Goal: Task Accomplishment & Management: Manage account settings

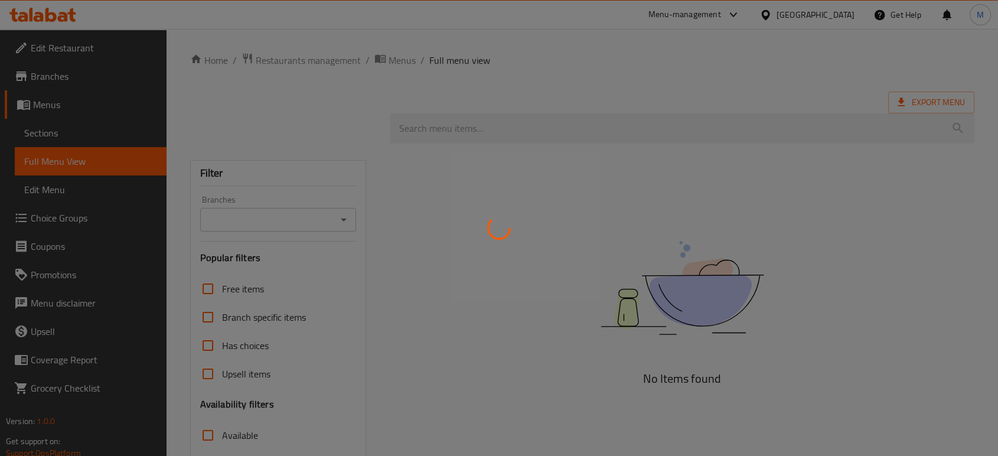
click at [842, 18] on div at bounding box center [499, 228] width 998 height 456
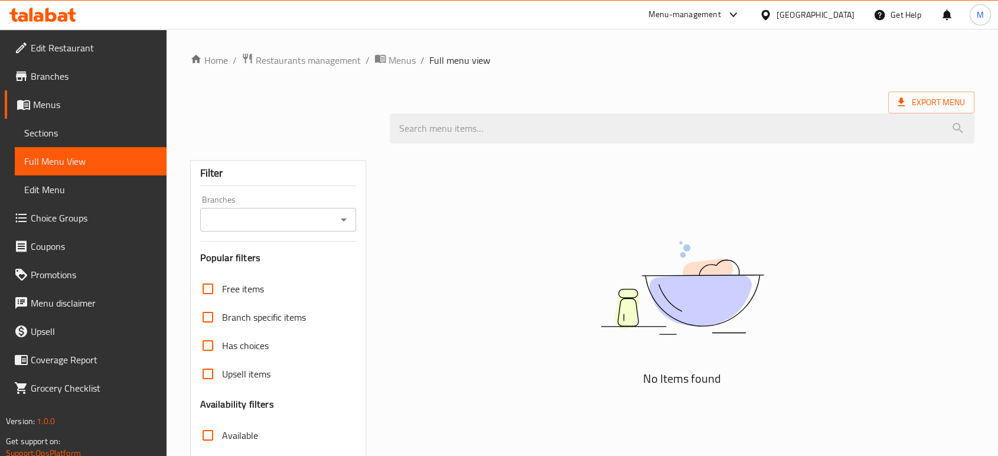
click at [838, 13] on div "Kuwait" at bounding box center [815, 14] width 78 height 13
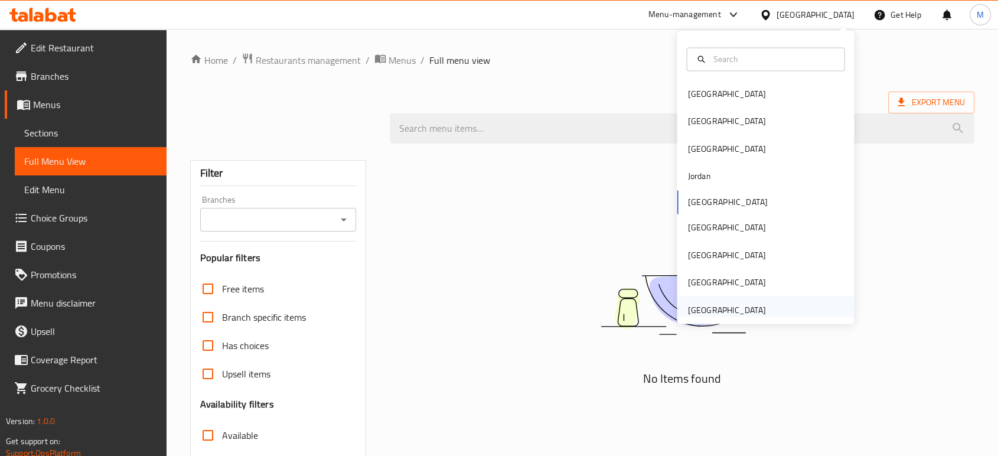
click at [717, 306] on div "[GEOGRAPHIC_DATA]" at bounding box center [726, 309] width 78 height 13
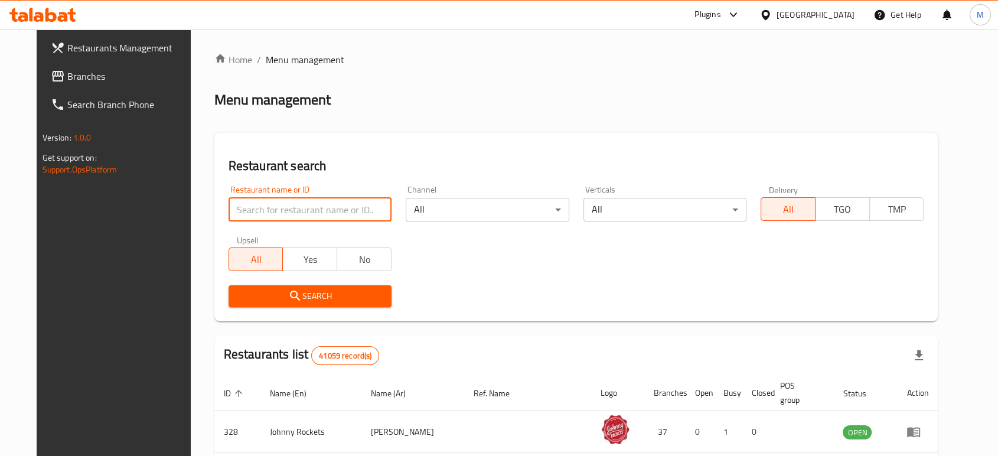
click at [332, 212] on input "search" at bounding box center [309, 210] width 163 height 24
paste input "705242"
type input "705242"
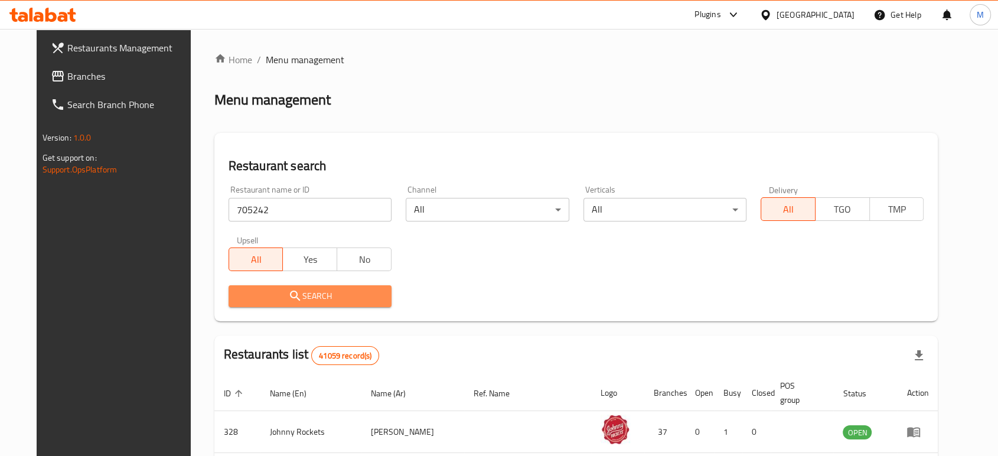
click at [326, 289] on span "Search" at bounding box center [310, 296] width 144 height 15
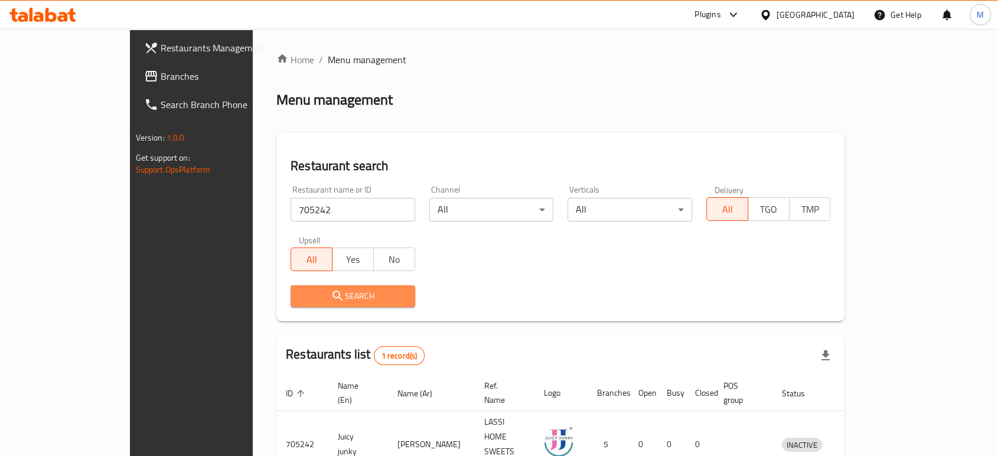
click at [321, 306] on button "Search" at bounding box center [352, 296] width 125 height 22
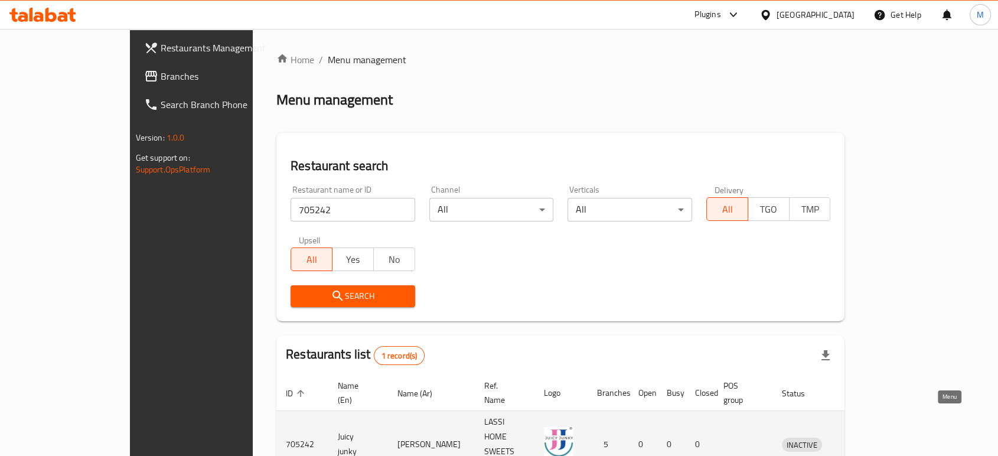
click at [860, 437] on icon "enhanced table" at bounding box center [852, 444] width 14 height 14
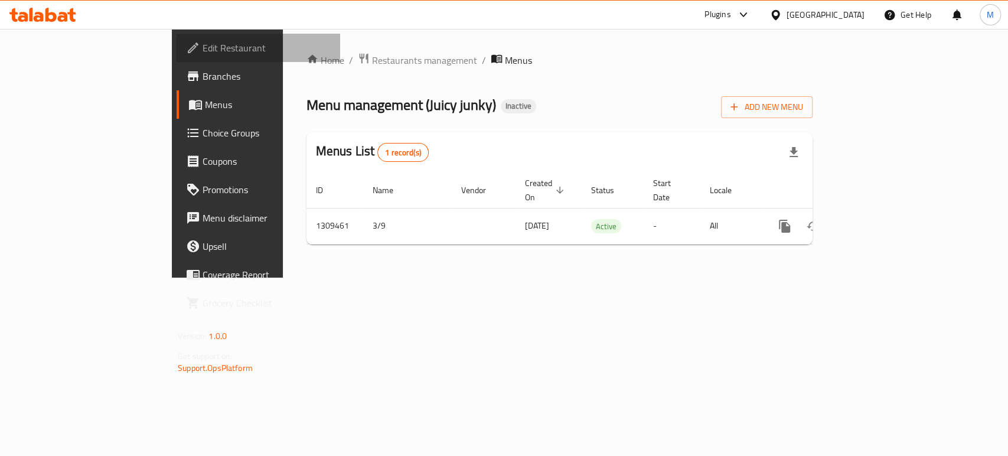
click at [202, 53] on span "Edit Restaurant" at bounding box center [266, 48] width 128 height 14
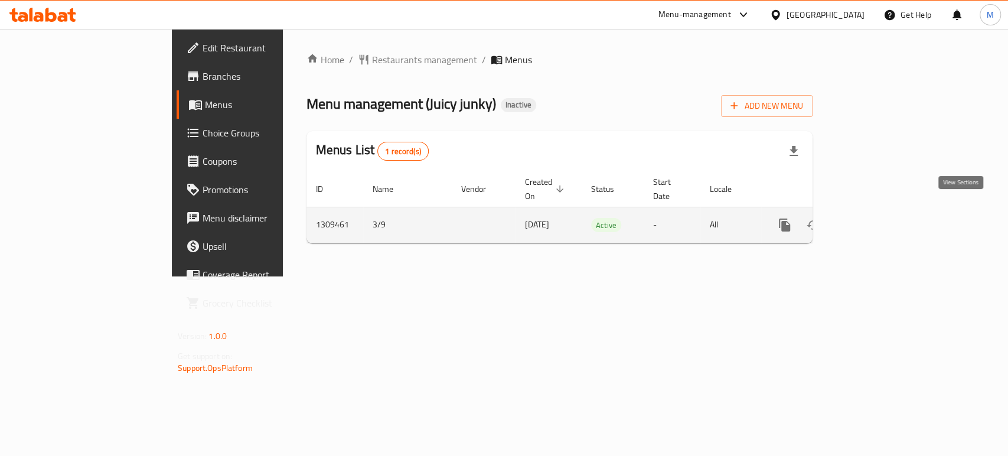
click at [877, 218] on icon "enhanced table" at bounding box center [869, 225] width 14 height 14
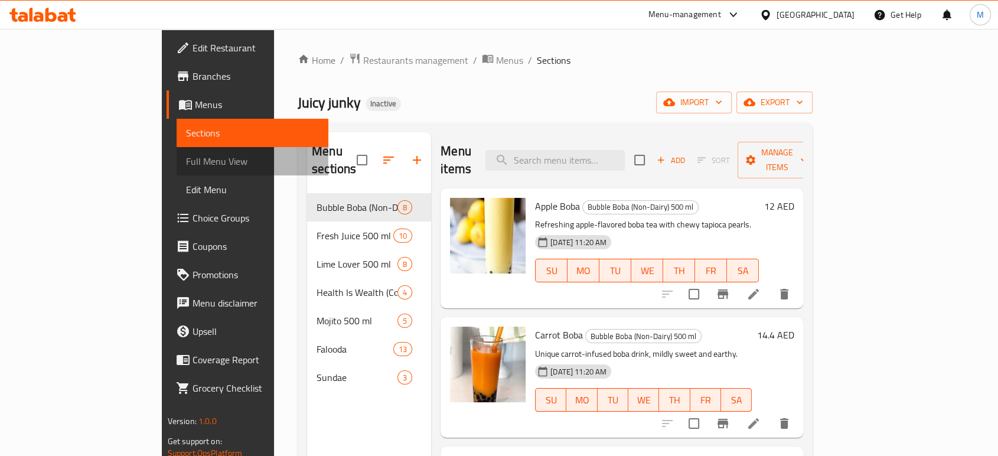
click at [186, 155] on span "Full Menu View" at bounding box center [252, 161] width 133 height 14
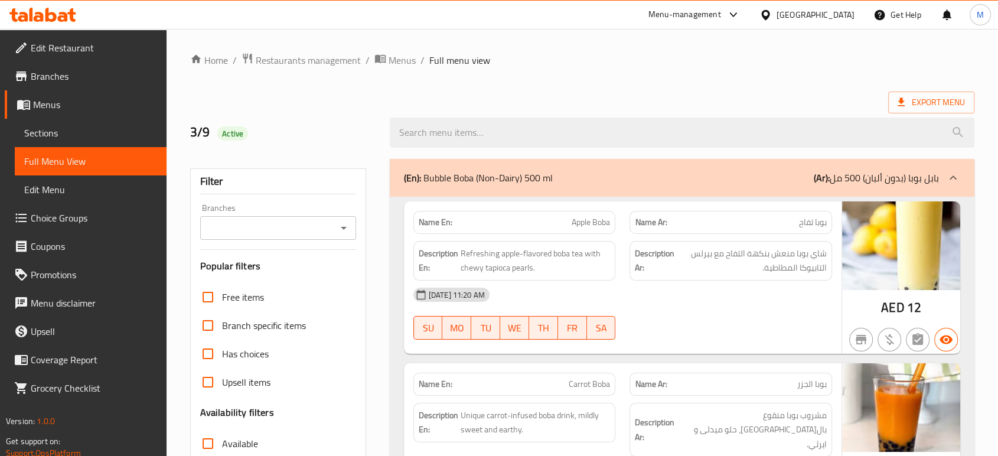
click at [708, 103] on div "Export Menu" at bounding box center [582, 102] width 784 height 22
click at [576, 254] on span "Refreshing apple-flavored boba tea with chewy tapioca pearls." at bounding box center [535, 260] width 150 height 29
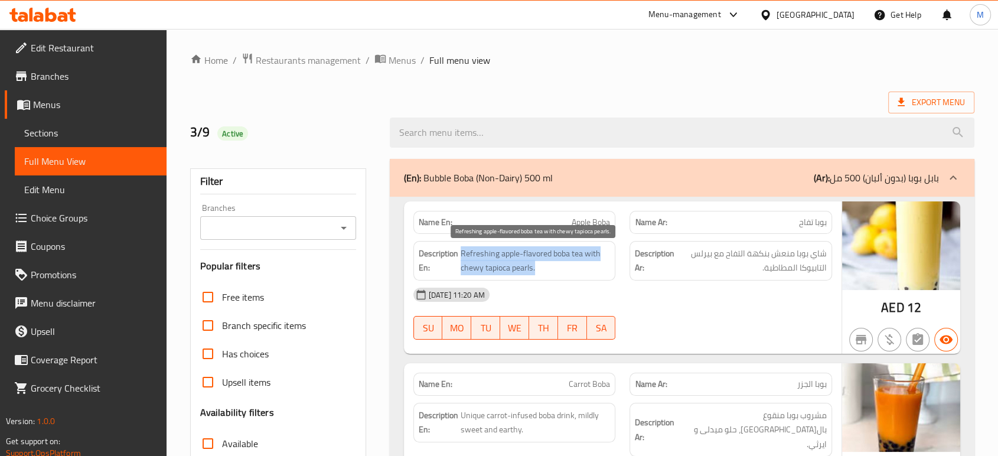
click at [576, 254] on span "Refreshing apple-flavored boba tea with chewy tapioca pearls." at bounding box center [535, 260] width 150 height 29
copy span "Refreshing apple-flavored boba tea with chewy tapioca pearls."
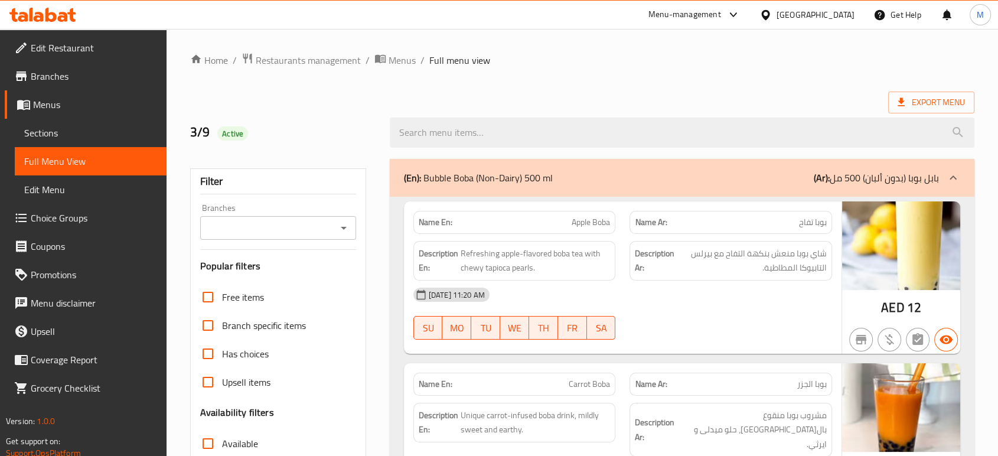
click at [721, 288] on div "[DATE] 11:20 AM" at bounding box center [622, 294] width 433 height 28
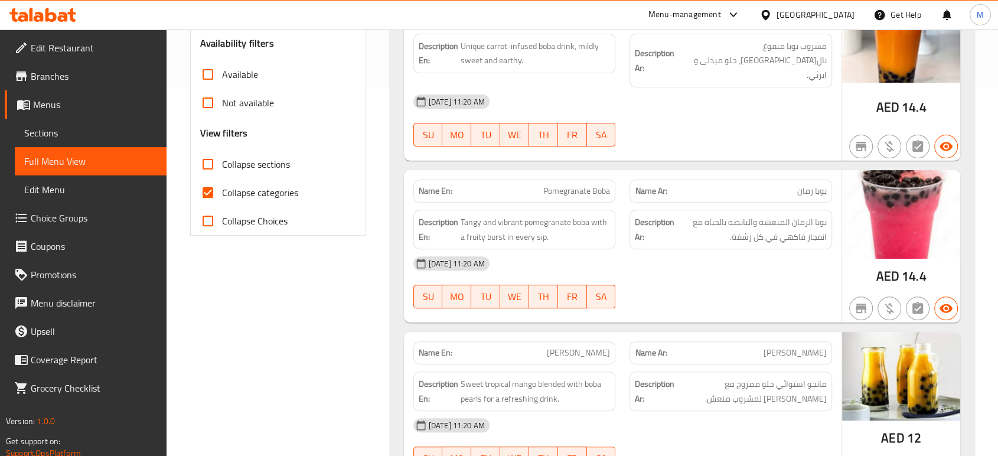
scroll to position [472, 0]
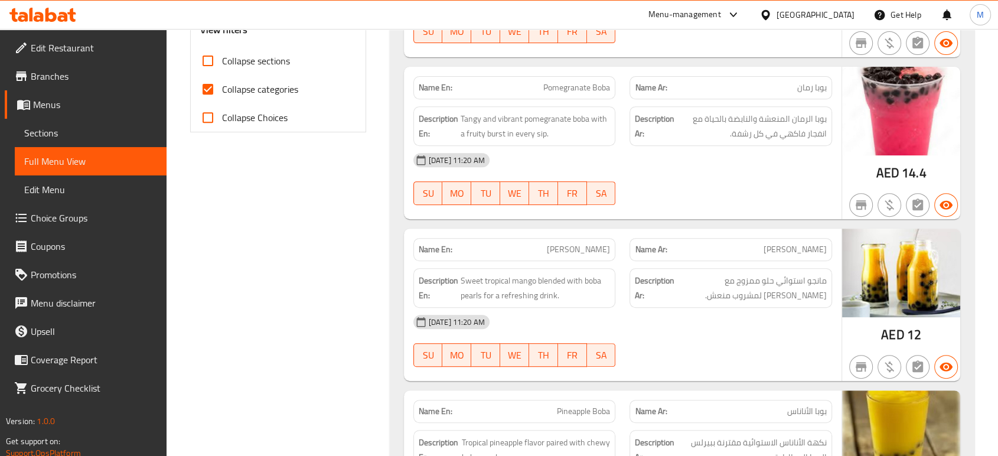
click at [704, 335] on div "[DATE] 11:20 AM SU MO TU WE TH FR SA" at bounding box center [622, 341] width 433 height 66
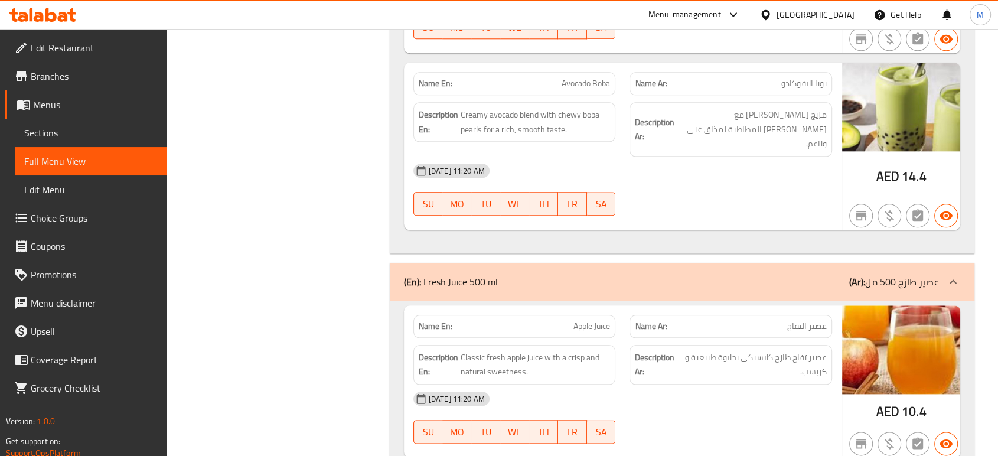
scroll to position [1312, 0]
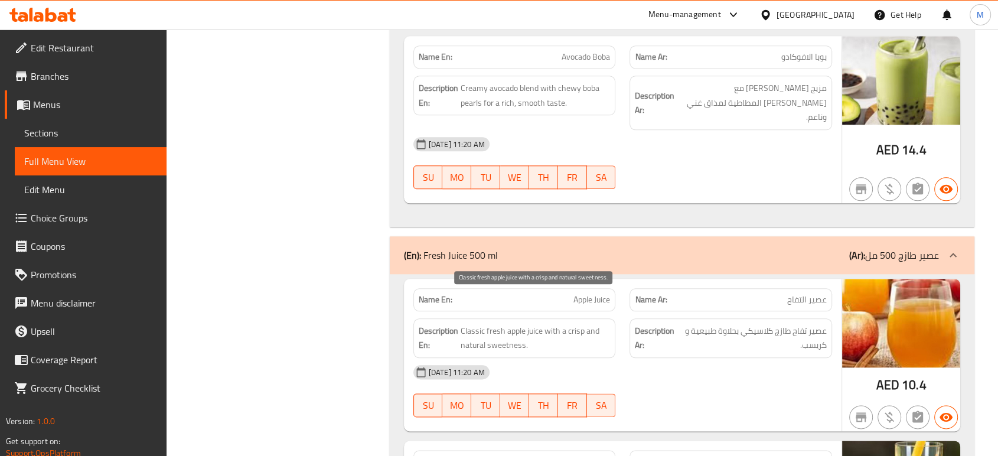
click at [508, 323] on span "Classic fresh apple juice with a crisp and natural sweetness." at bounding box center [535, 337] width 150 height 29
copy span "Classic fresh apple juice with a crisp and natural sweetness."
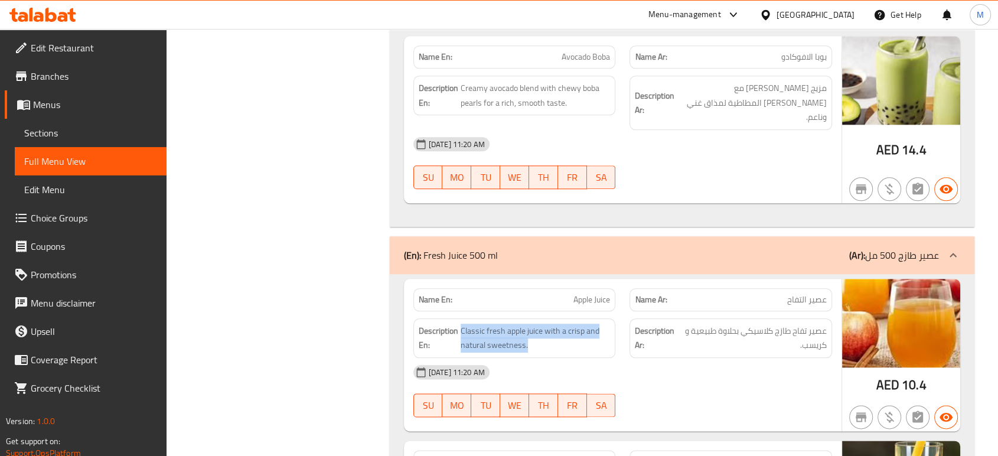
click at [32, 131] on span "Sections" at bounding box center [90, 133] width 133 height 14
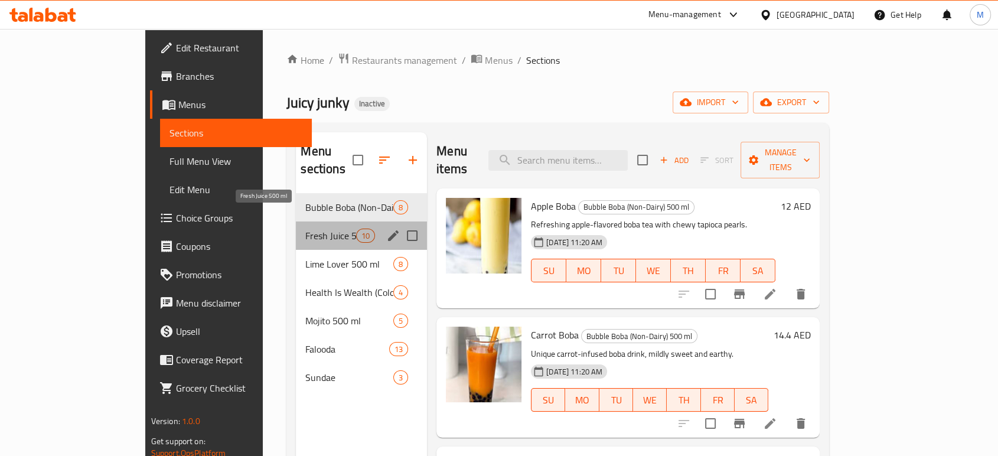
click at [305, 228] on span "Fresh Juice 500 ml" at bounding box center [330, 235] width 50 height 14
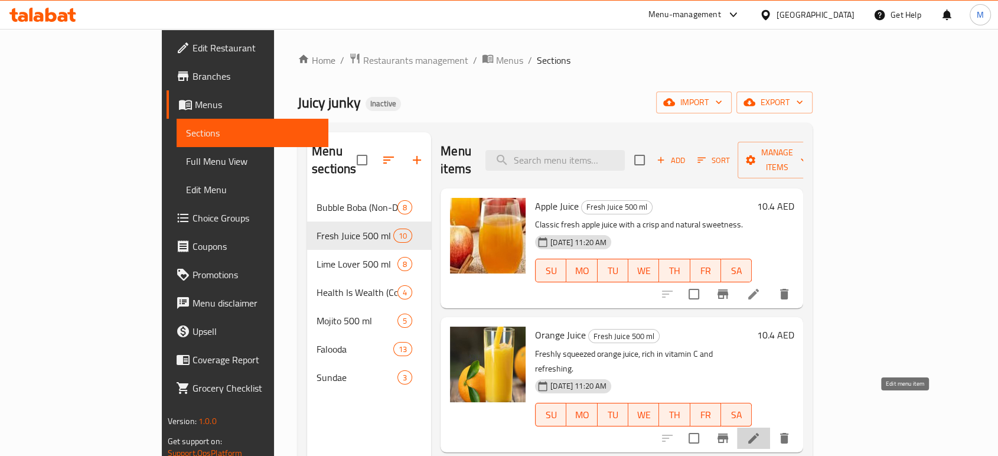
click at [760, 431] on icon at bounding box center [753, 438] width 14 height 14
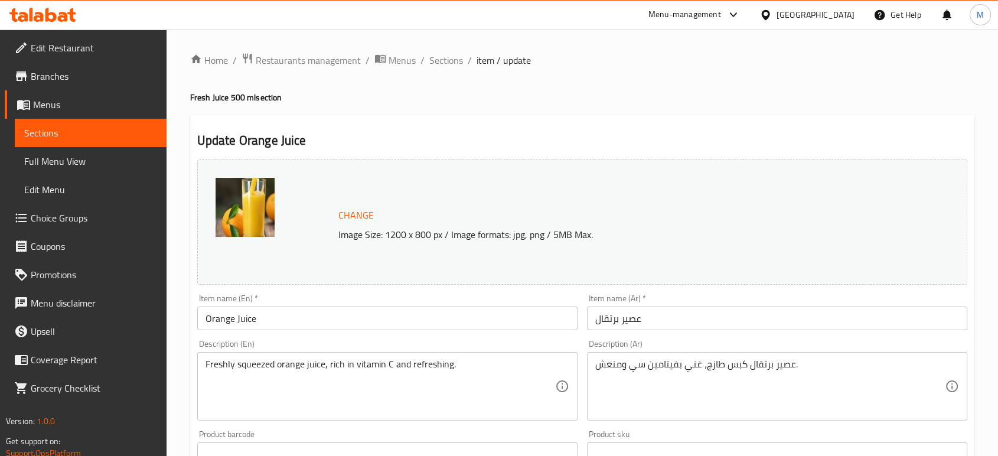
click at [844, 362] on div "Home / Restaurants management / Menus / Sections / item / update Fresh Juice 50…" at bounding box center [582, 440] width 784 height 775
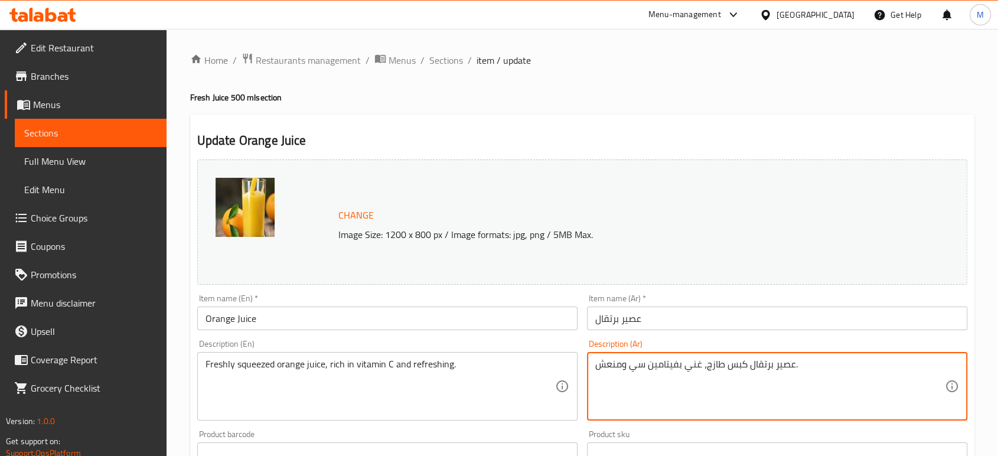
click at [844, 362] on textarea "عصير برتقال كبس طازج، غني بفيتامين سي ومنعش." at bounding box center [769, 386] width 349 height 56
paste textarea "لتفاح الطازج الكلاسيكي ذو حلاوة طبيعية ومنعشة"
type textarea "عصير برتقال كبس طازج، غني بفيتامين سي ومنعش."
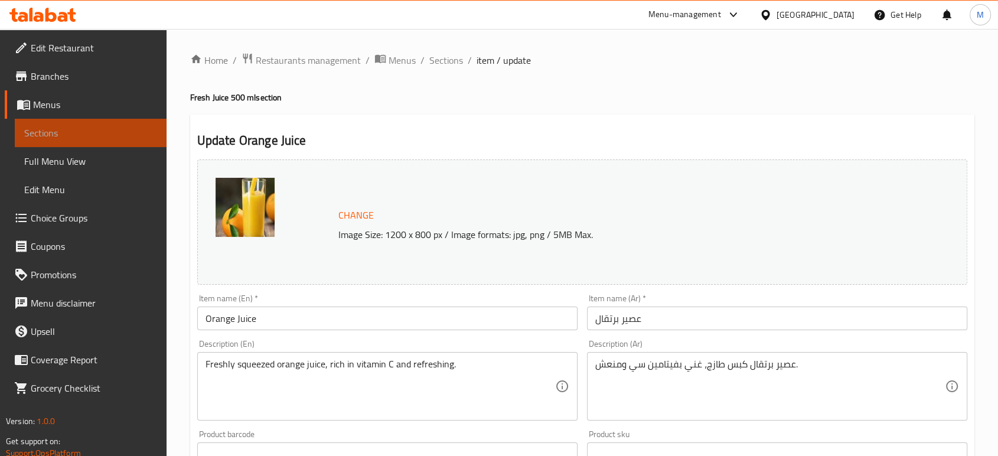
click at [56, 131] on span "Sections" at bounding box center [90, 133] width 133 height 14
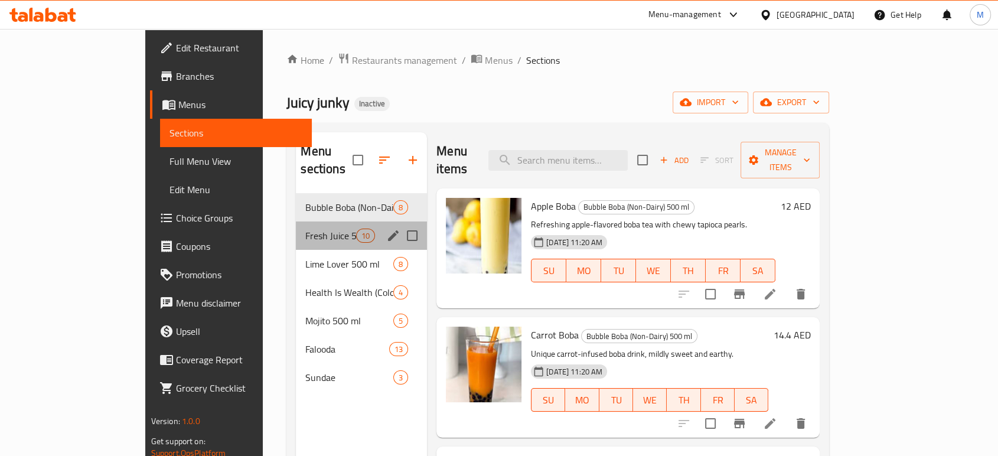
click at [343, 221] on div "Fresh Juice 500 ml 10" at bounding box center [361, 235] width 131 height 28
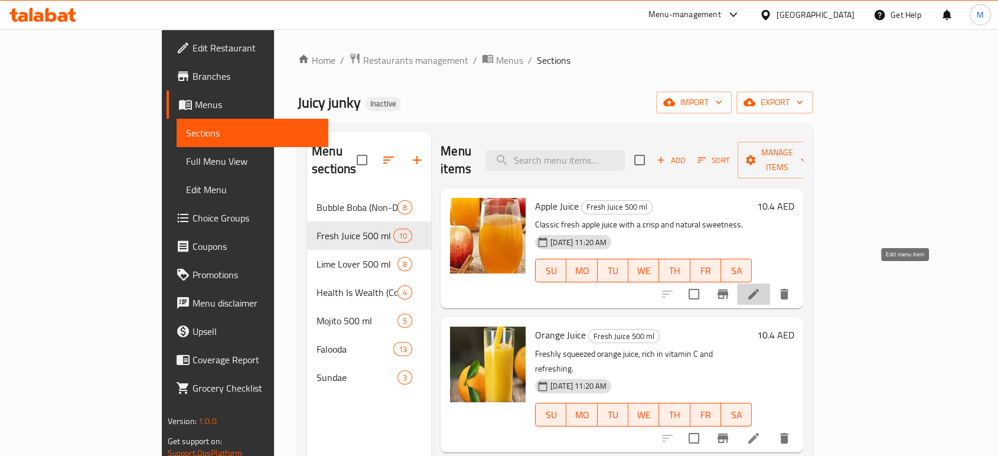
click at [760, 287] on icon at bounding box center [753, 294] width 14 height 14
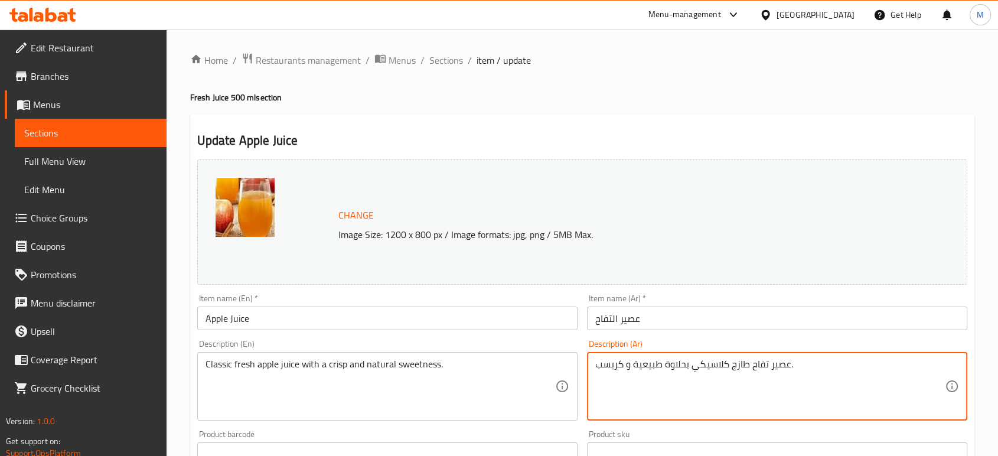
click at [747, 377] on textarea "عصير تفاح طازج كلاسيكي بحلاوة طبيعية و كريسب." at bounding box center [769, 386] width 349 height 56
paste textarea "لتفاح الطازج الكلاسيكي ذو حلاوة طبيعية ومنعشة"
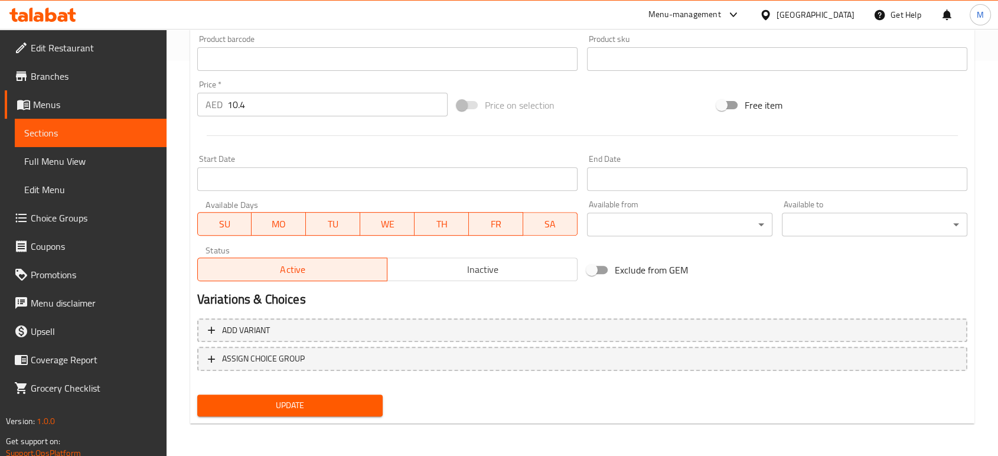
type textarea "عصير التفاح الطازج الكلاسيكي ذو حلاوة طبيعية ومنعشة."
click at [328, 405] on span "Update" at bounding box center [290, 405] width 166 height 15
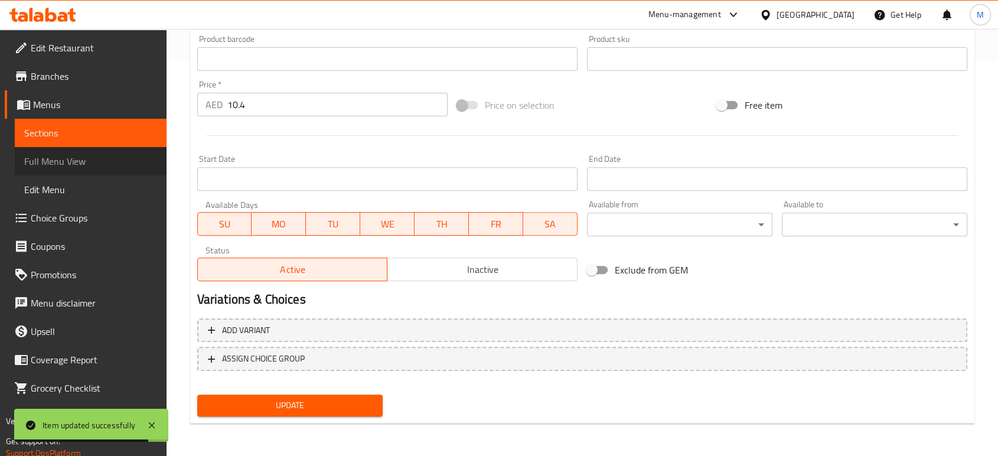
click at [80, 157] on span "Full Menu View" at bounding box center [90, 161] width 133 height 14
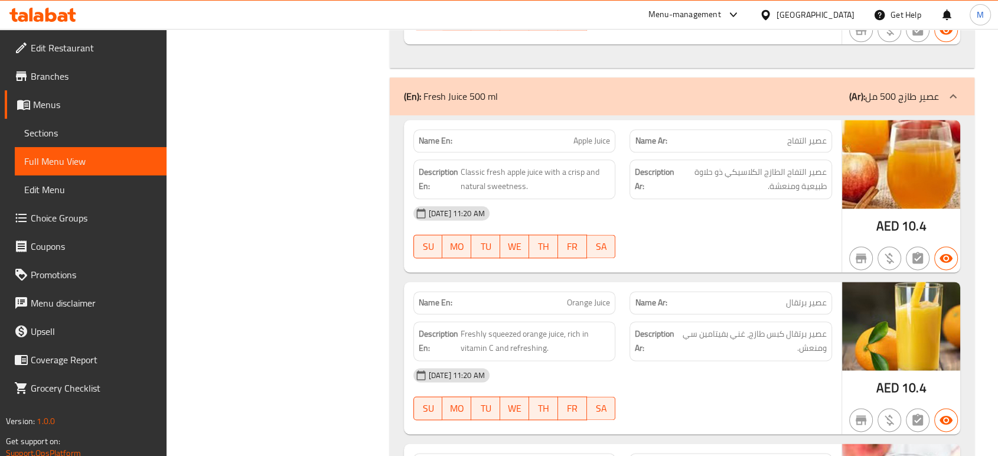
scroll to position [1497, 0]
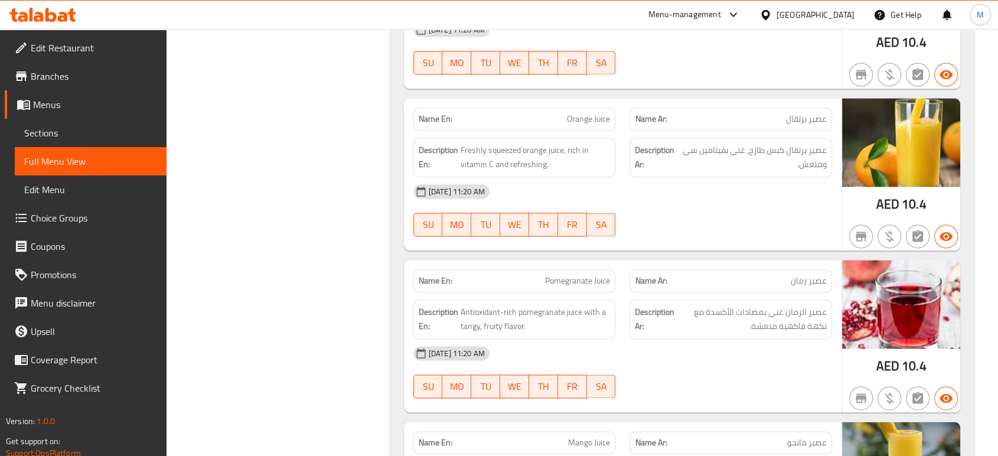
scroll to position [1681, 0]
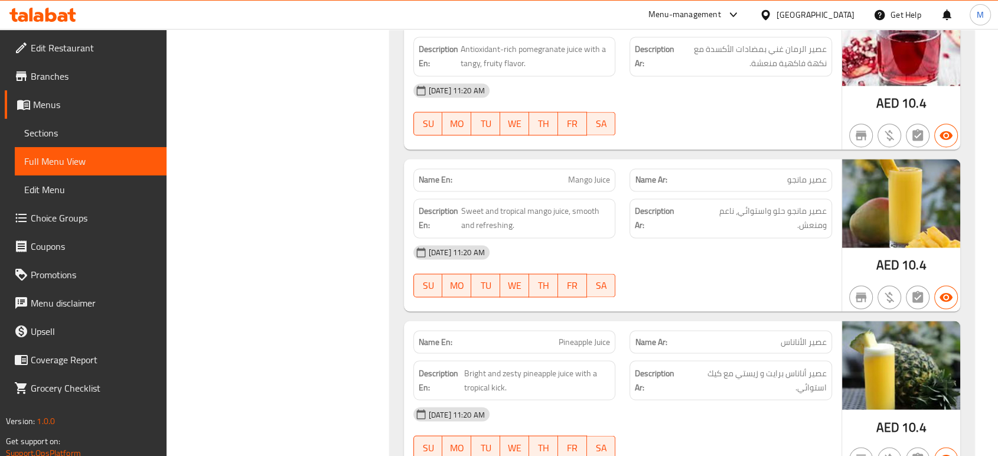
scroll to position [1943, 0]
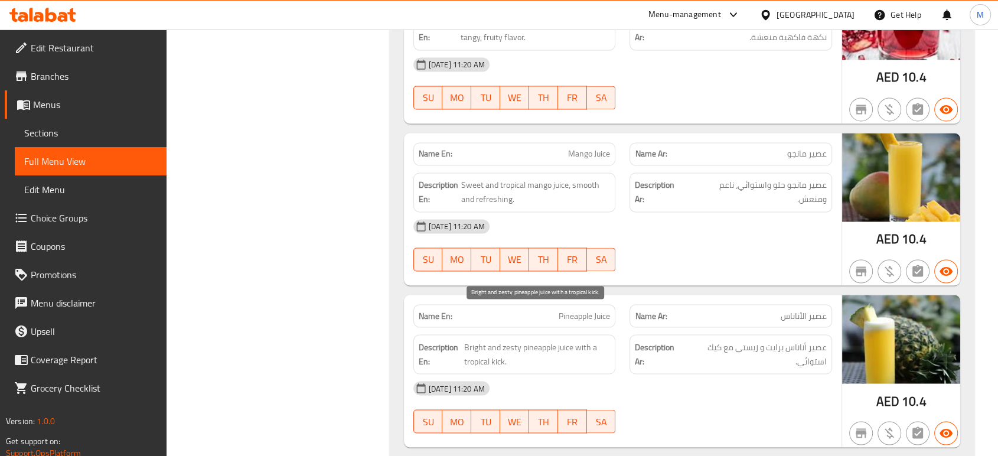
click at [510, 339] on span "Bright and zesty pineapple juice with a tropical kick." at bounding box center [537, 353] width 146 height 29
copy span "Bright and zesty pineapple juice with a tropical kick."
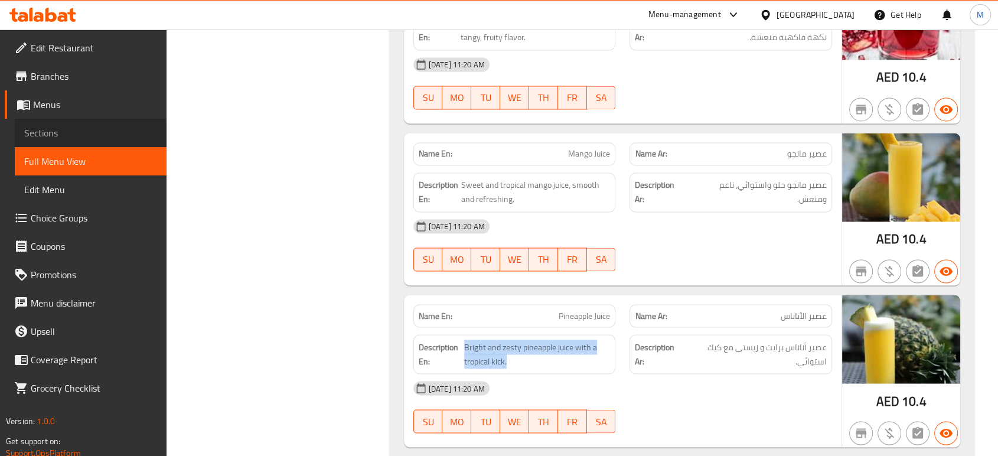
click at [42, 133] on span "Sections" at bounding box center [90, 133] width 133 height 14
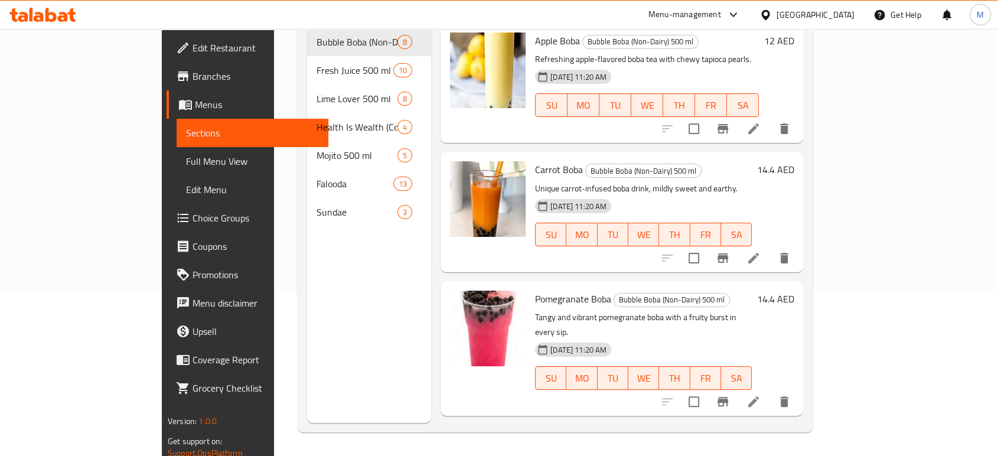
scroll to position [165, 0]
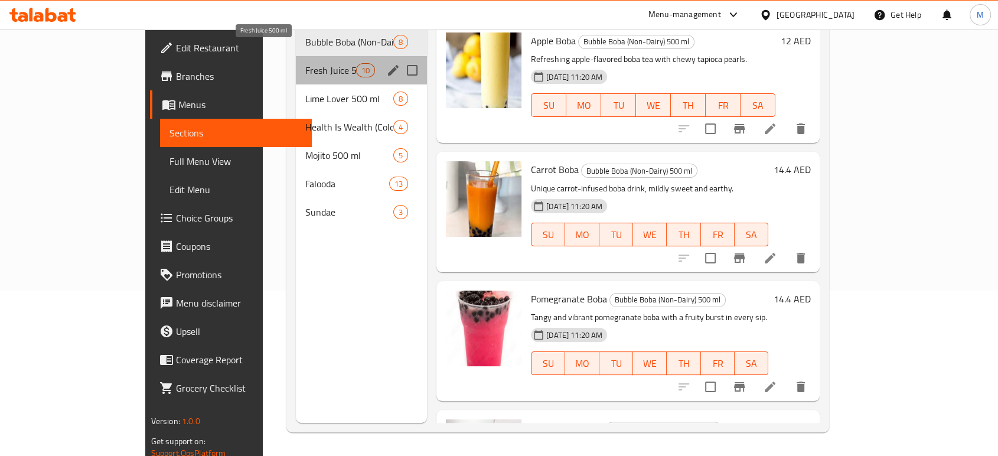
click at [305, 63] on span "Fresh Juice 500 ml" at bounding box center [330, 70] width 50 height 14
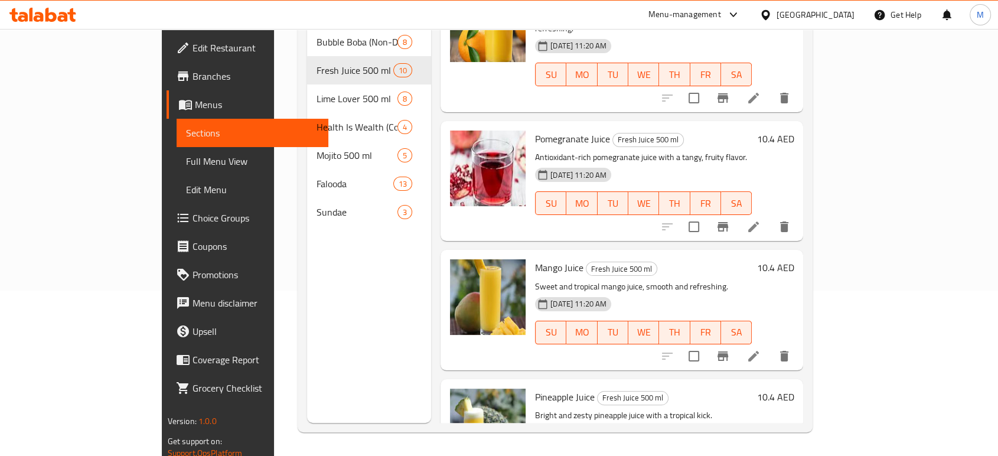
scroll to position [253, 0]
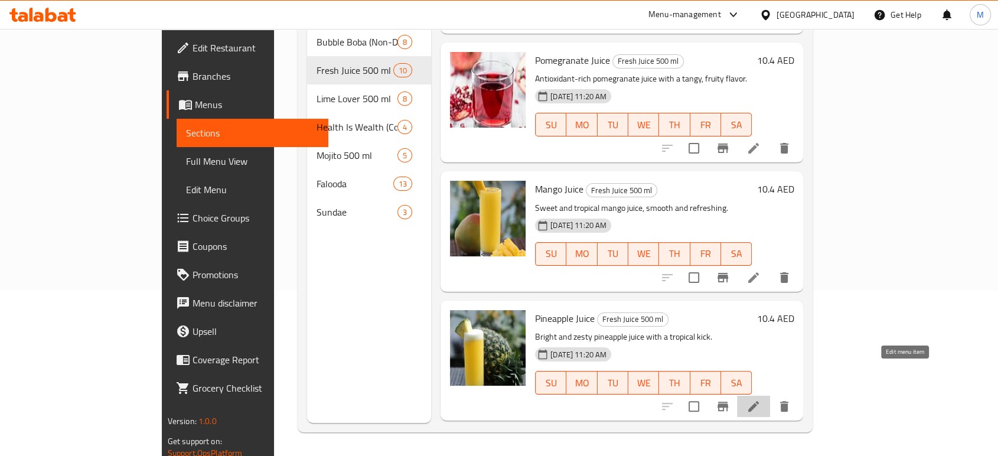
click at [760, 399] on icon at bounding box center [753, 406] width 14 height 14
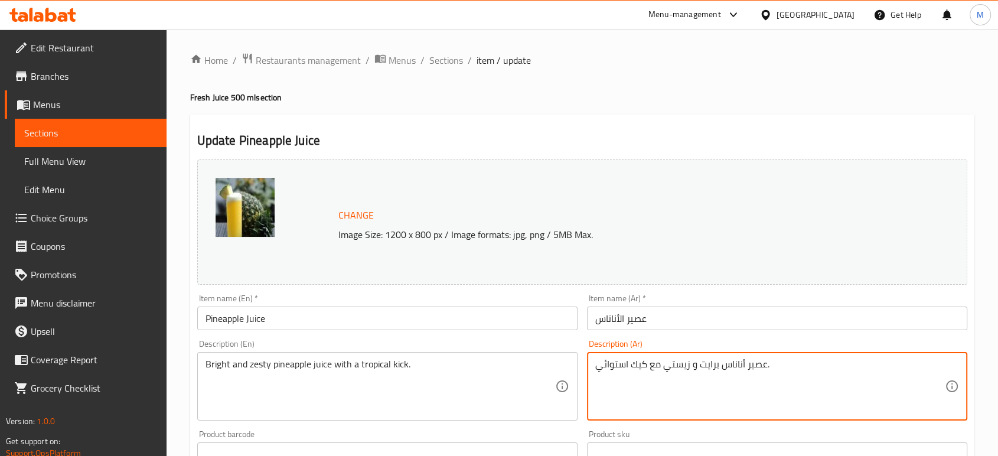
click at [847, 383] on textarea "عصير أناناس برايت و زيستي مع كيك استوائي." at bounding box center [769, 386] width 349 height 56
paste textarea "لأناناس المنعش والمنعش مع نكهة استوائية"
click at [671, 367] on textarea "عصير الأناناس المنعش والمنعش مع نكهة استوائية." at bounding box center [769, 386] width 349 height 56
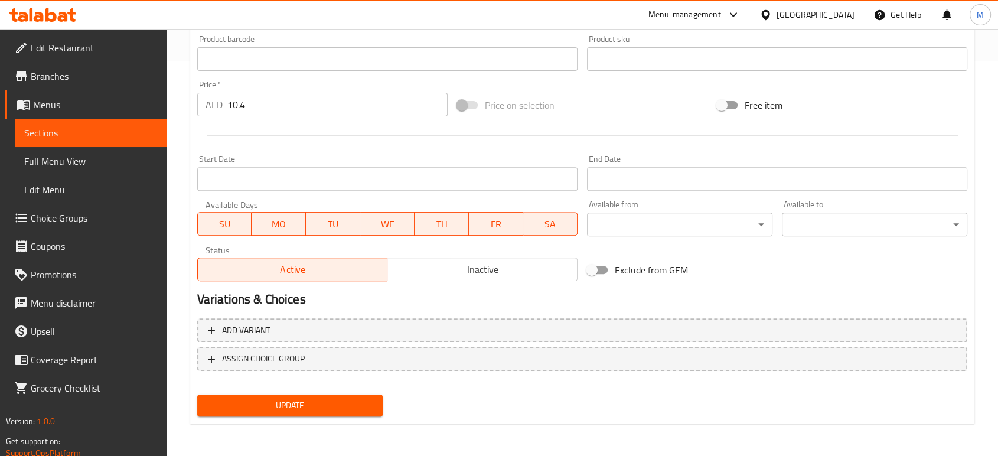
type textarea "عصير الأناناس المنعش مع نكهة استوائية."
click at [262, 410] on span "Update" at bounding box center [290, 405] width 166 height 15
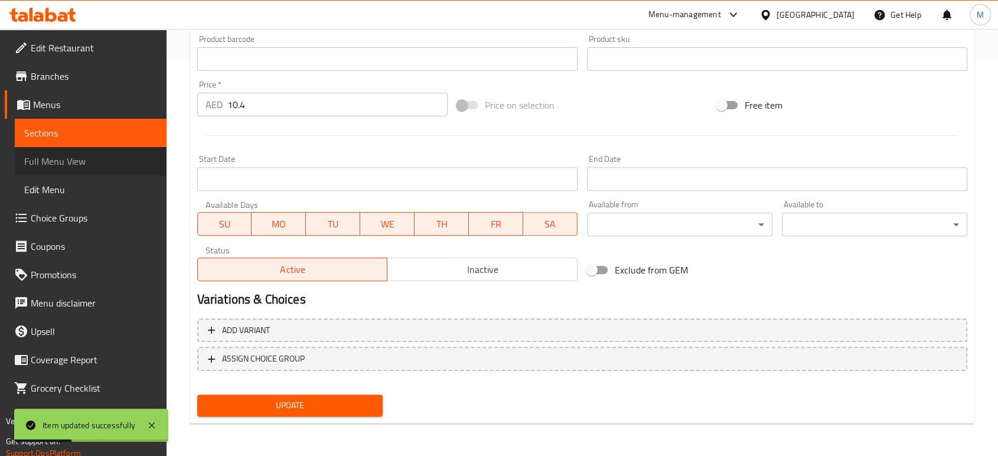
click at [104, 159] on span "Full Menu View" at bounding box center [90, 161] width 133 height 14
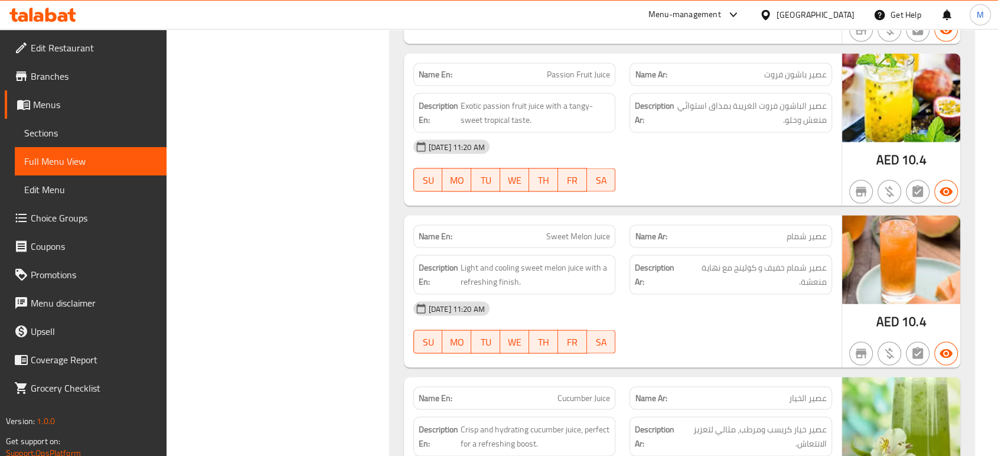
scroll to position [2336, 0]
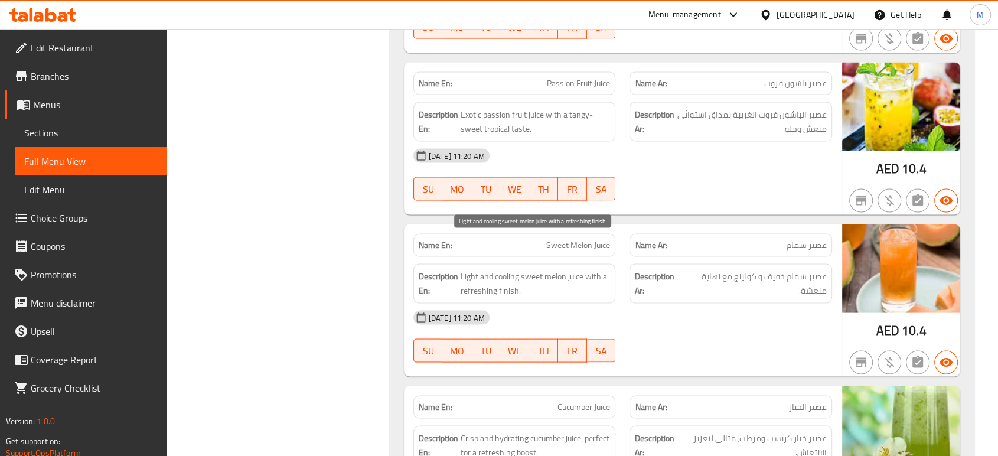
click at [522, 269] on span "Light and cooling sweet melon juice with a refreshing finish." at bounding box center [535, 283] width 150 height 29
copy span "Light and cooling sweet melon juice with a refreshing finish."
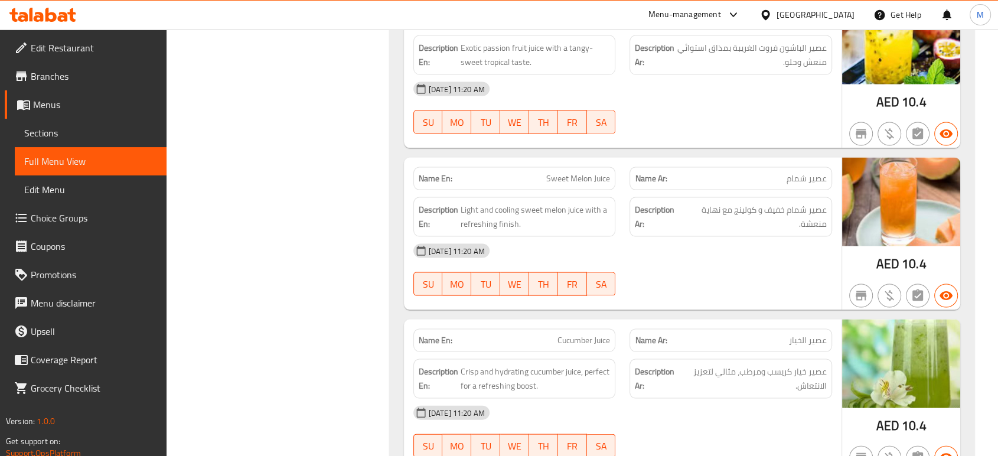
scroll to position [2493, 0]
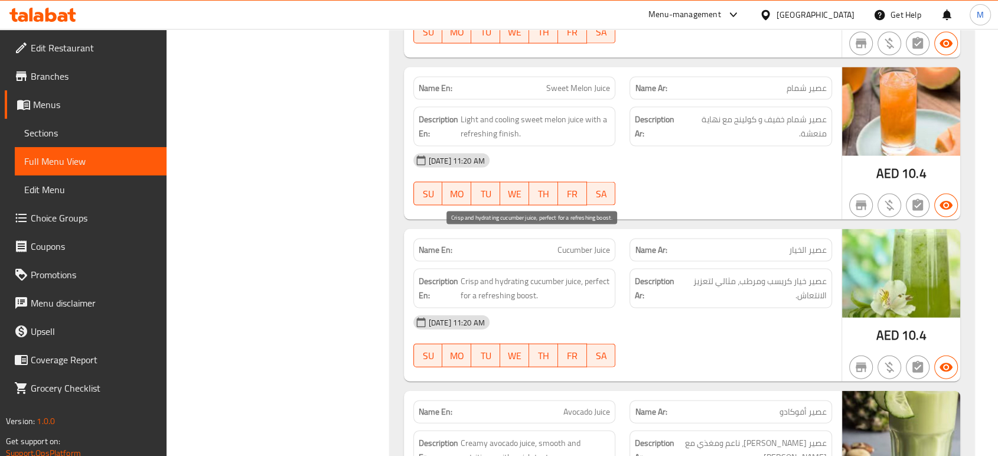
click at [566, 274] on span "Crisp and hydrating cucumber juice, perfect for a refreshing boost." at bounding box center [535, 288] width 150 height 29
copy span "Crisp and hydrating cucumber juice, perfect for a refreshing boost."
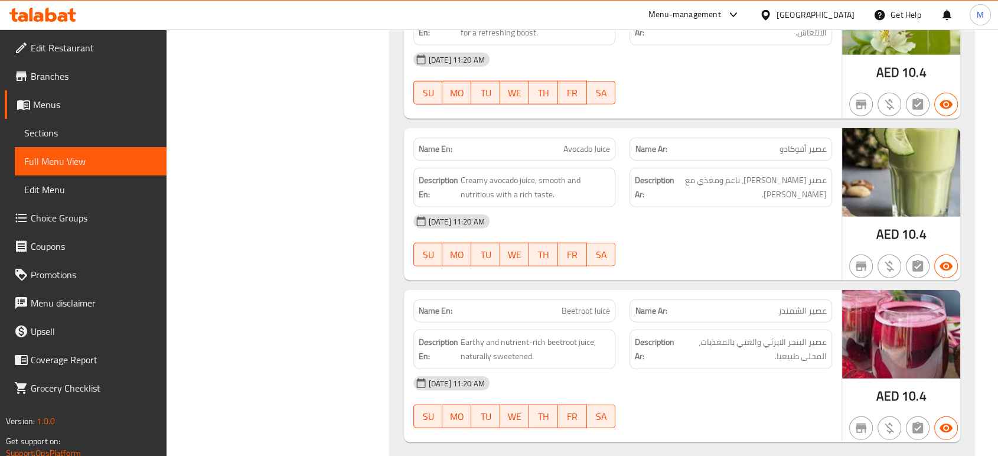
scroll to position [2782, 0]
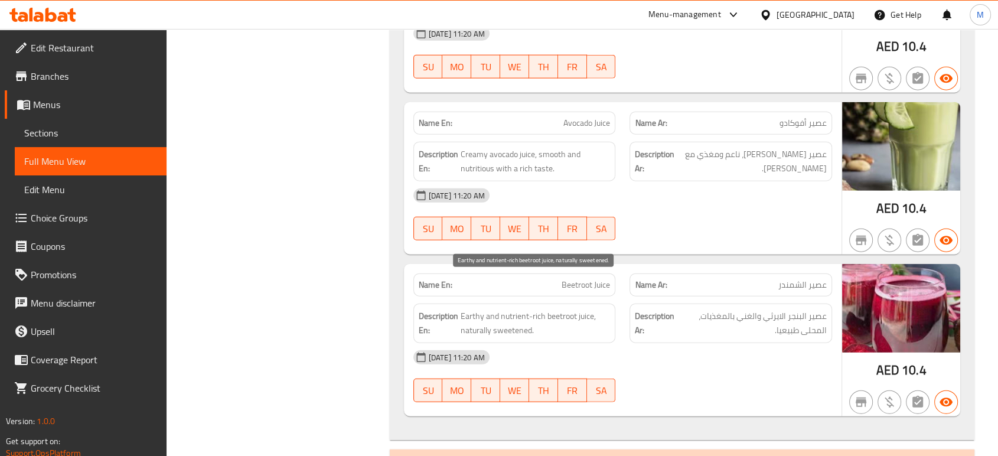
click at [558, 309] on span "Earthy and nutrient-rich beetroot juice, naturally sweetened." at bounding box center [535, 323] width 150 height 29
copy span "Earthy and nutrient-rich beetroot juice, naturally sweetened."
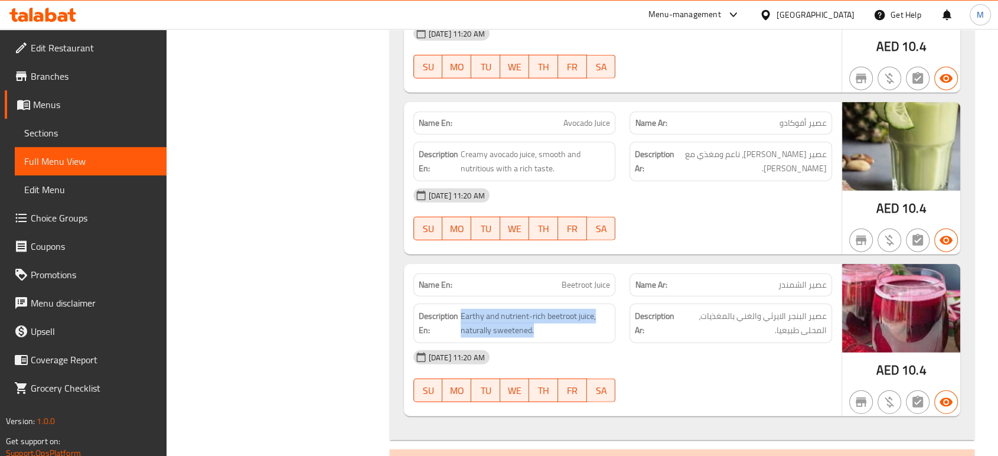
copy span "Earthy and nutrient-rich beetroot juice, naturally sweetened."
click at [108, 132] on span "Sections" at bounding box center [90, 133] width 133 height 14
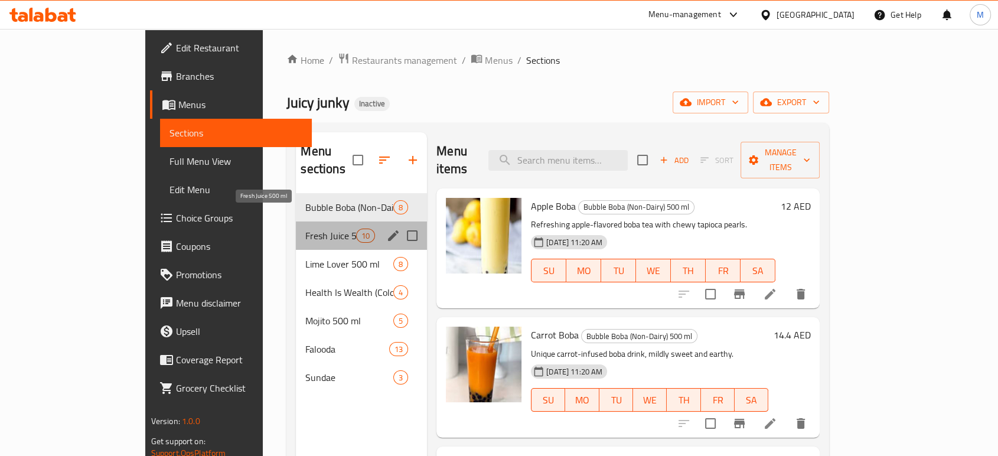
click at [305, 228] on span "Fresh Juice 500 ml" at bounding box center [330, 235] width 50 height 14
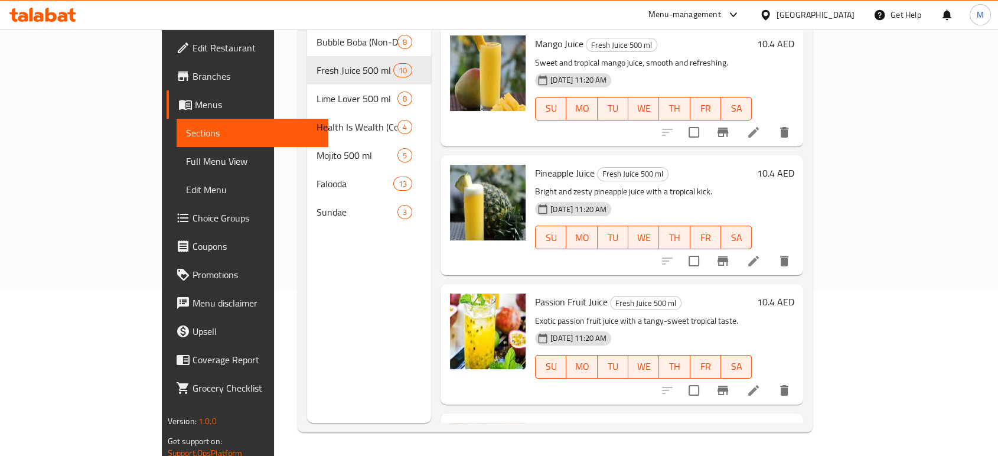
scroll to position [863, 0]
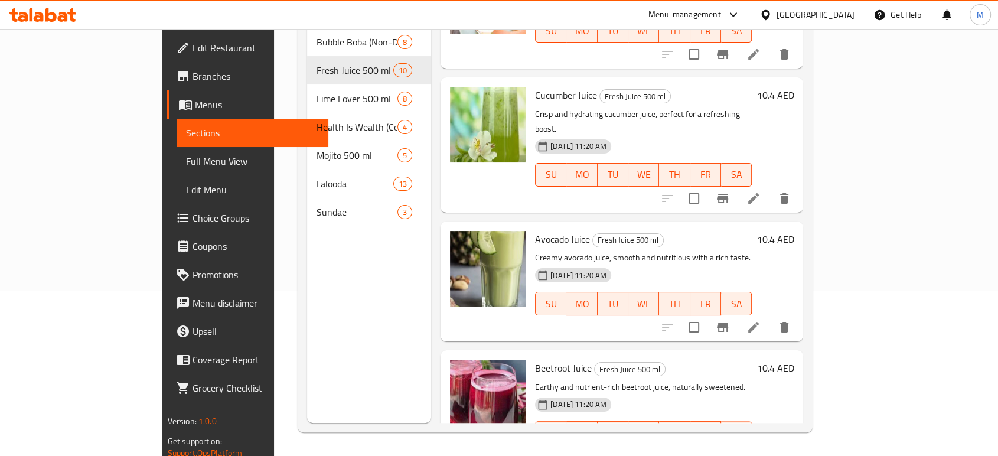
click at [770, 446] on li at bounding box center [753, 456] width 33 height 21
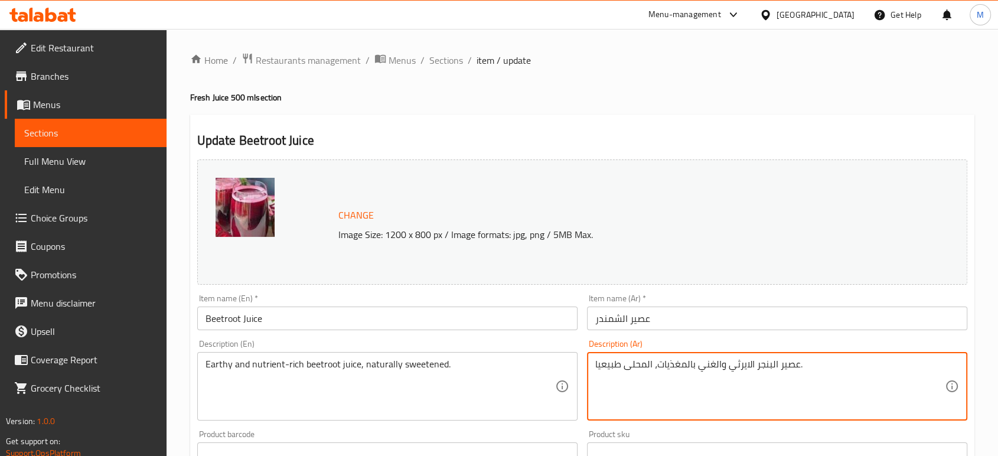
click at [842, 382] on textarea "عصير البنجر الايرثي والغني بالمغذيات، المحلى طبيعيا." at bounding box center [769, 386] width 349 height 56
paste textarea "رابي الغني بالعناصر الغذائية والمحلى بشكل طبيعي"
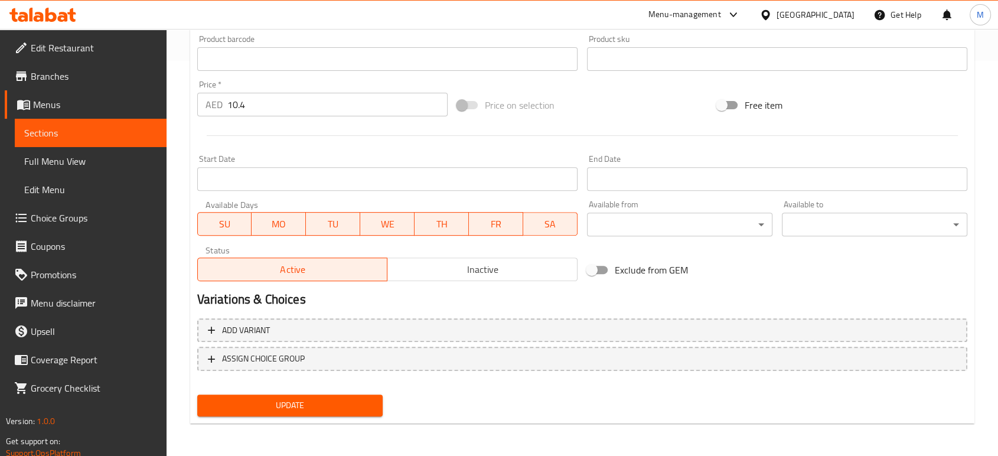
type textarea "عصير البنجر الترابي الغني بالعناصر الغذائية والمحلى بشكل طبيعي."
click at [316, 398] on span "Update" at bounding box center [290, 405] width 166 height 15
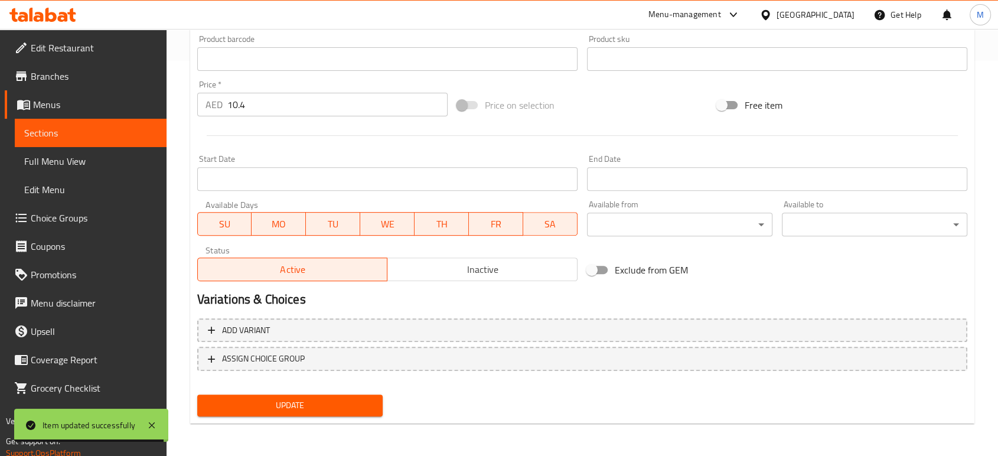
click at [100, 162] on span "Full Menu View" at bounding box center [90, 161] width 133 height 14
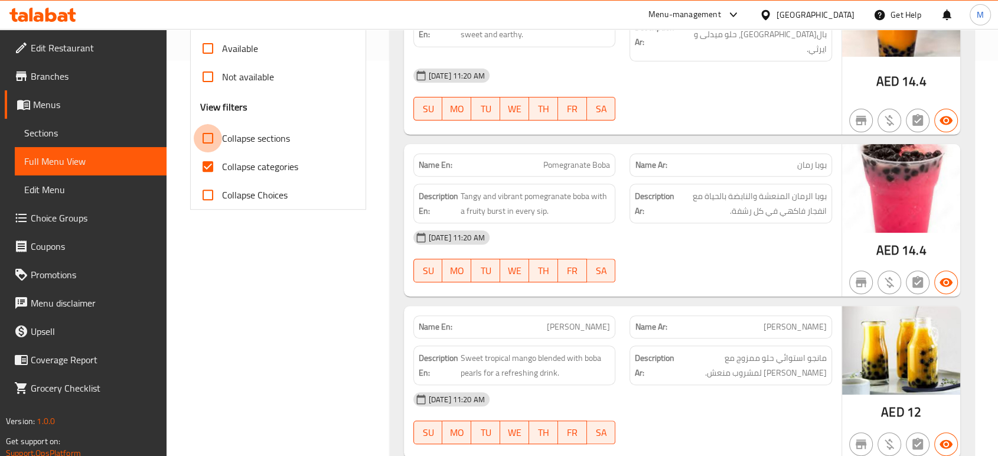
click at [205, 136] on input "Collapse sections" at bounding box center [208, 138] width 28 height 28
checkbox input "true"
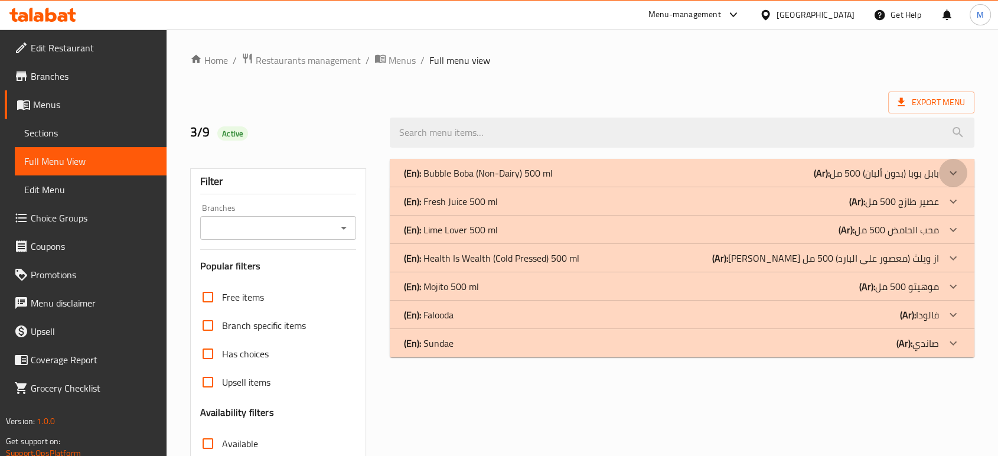
click at [953, 175] on icon at bounding box center [953, 173] width 14 height 14
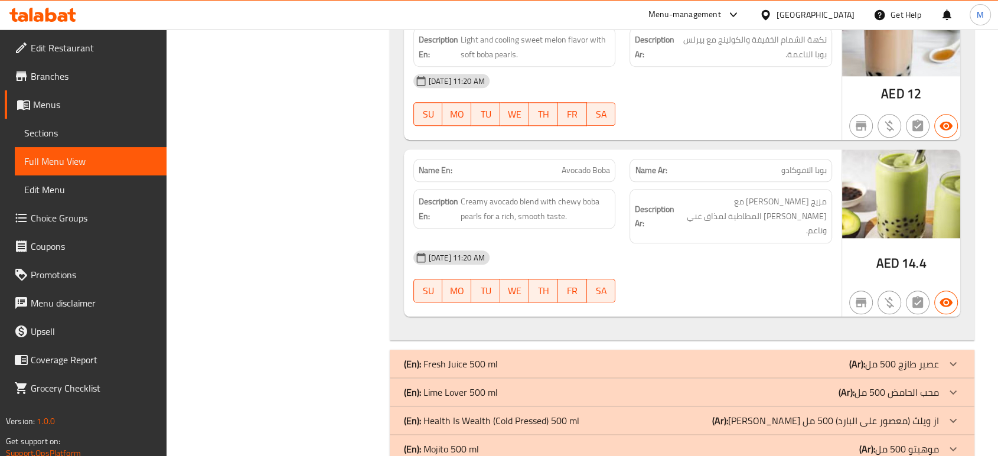
scroll to position [1215, 0]
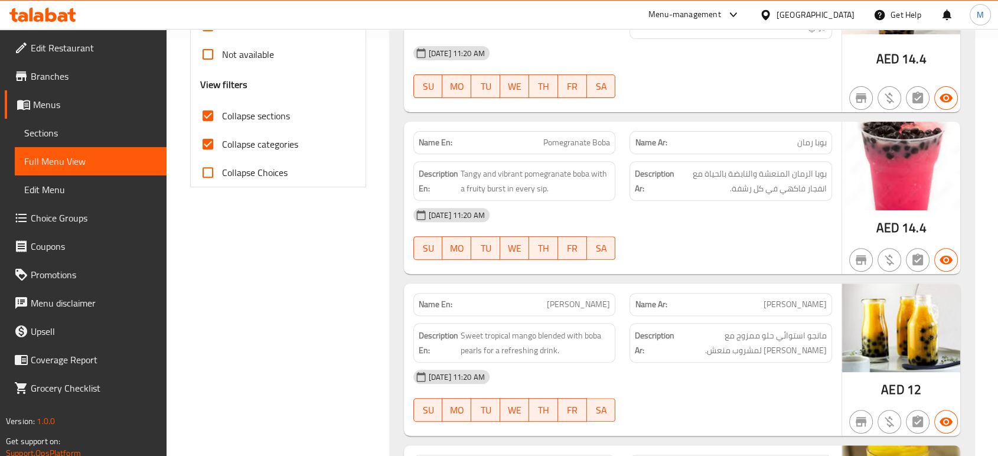
scroll to position [19, 0]
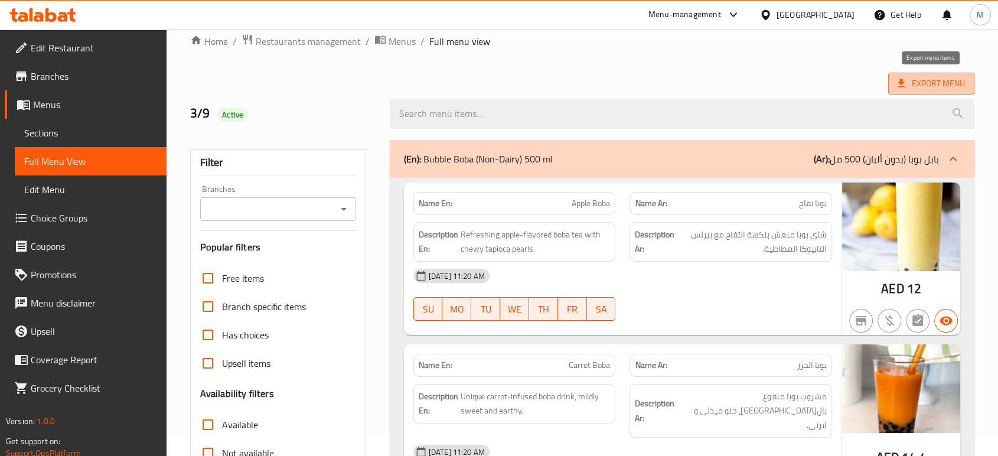
click at [926, 81] on span "Export Menu" at bounding box center [930, 83] width 67 height 15
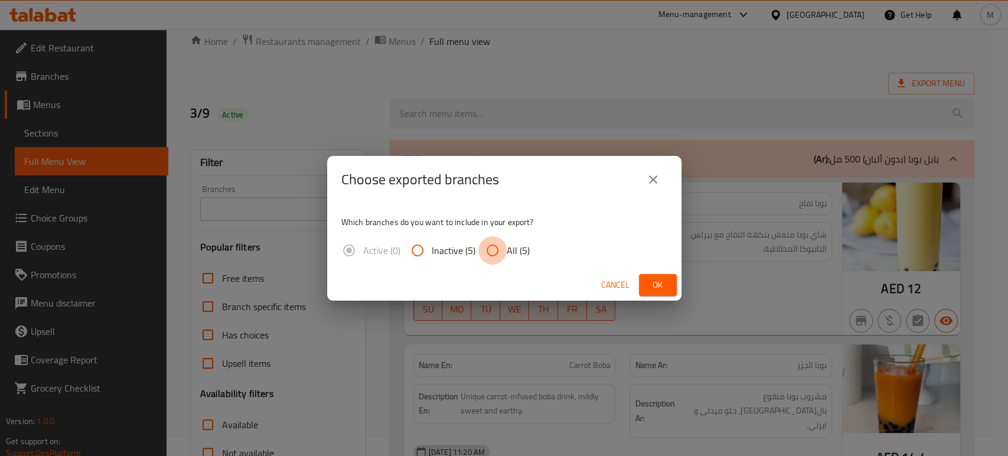
click at [490, 259] on input "All (5)" at bounding box center [492, 250] width 28 height 28
radio input "true"
click at [656, 281] on span "Ok" at bounding box center [657, 284] width 19 height 15
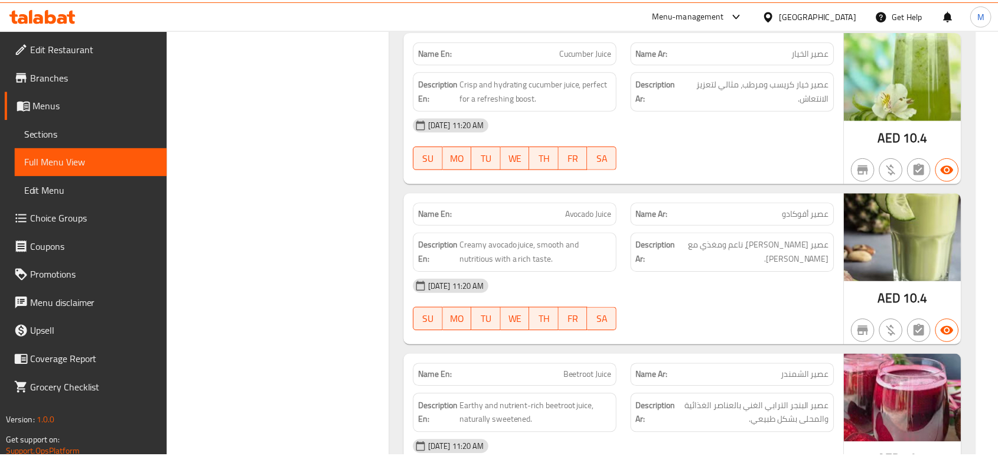
scroll to position [2907, 0]
